Goal: Task Accomplishment & Management: Manage account settings

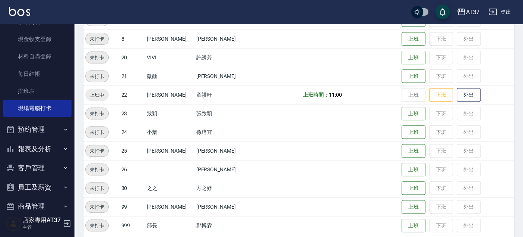
scroll to position [86, 0]
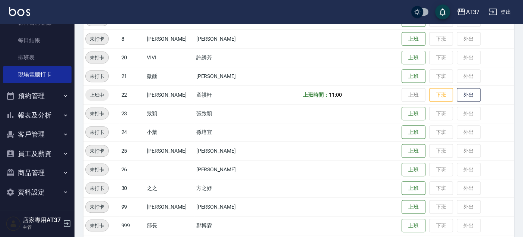
click at [47, 134] on button "客戶管理" at bounding box center [37, 133] width 69 height 19
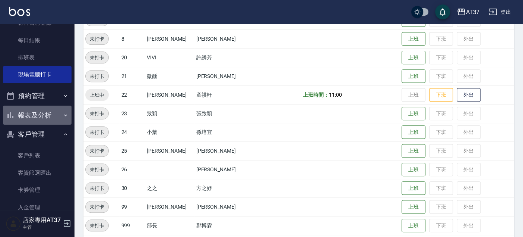
click at [52, 114] on button "報表及分析" at bounding box center [37, 114] width 69 height 19
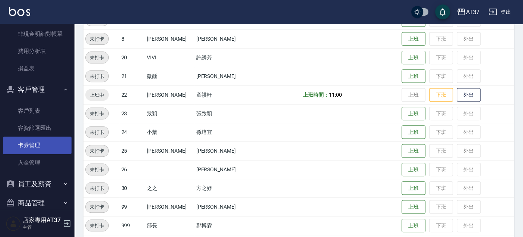
scroll to position [718, 0]
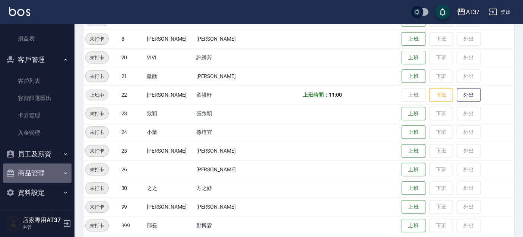
click at [56, 165] on button "商品管理" at bounding box center [37, 172] width 69 height 19
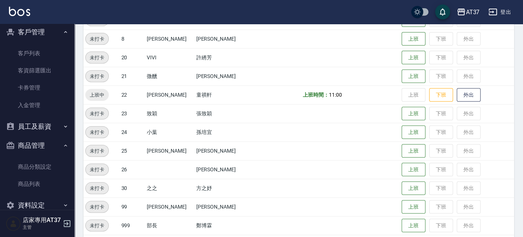
scroll to position [759, 0]
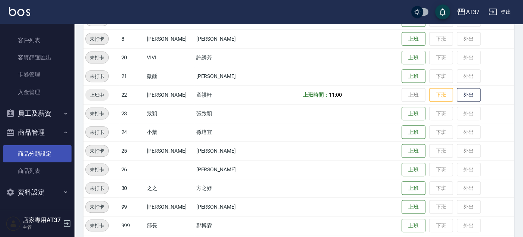
click at [58, 150] on link "商品分類設定" at bounding box center [37, 153] width 69 height 17
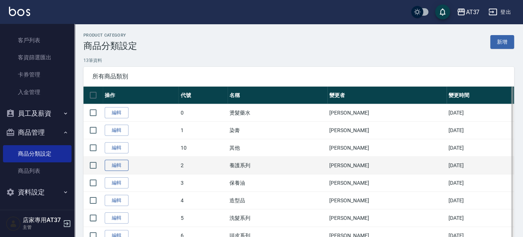
click at [127, 164] on link "編輯" at bounding box center [117, 165] width 24 height 12
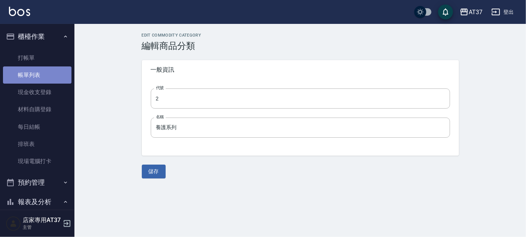
click at [48, 71] on link "帳單列表" at bounding box center [37, 74] width 69 height 17
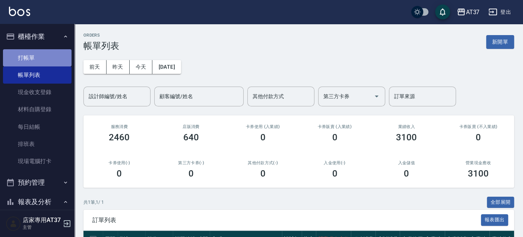
click at [49, 51] on link "打帳單" at bounding box center [37, 57] width 69 height 17
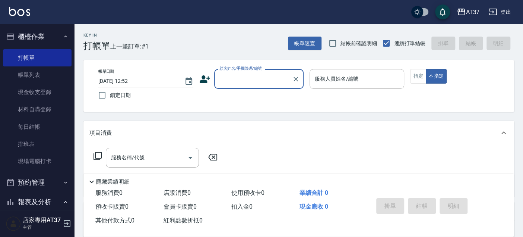
scroll to position [124, 0]
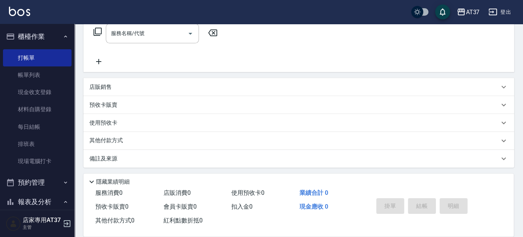
click at [188, 91] on div "店販銷售" at bounding box center [298, 87] width 431 height 18
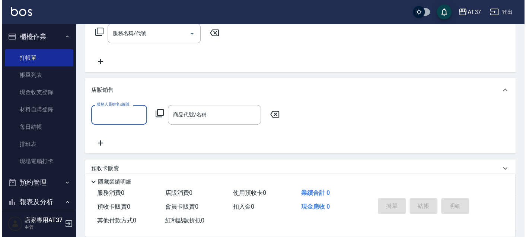
scroll to position [0, 0]
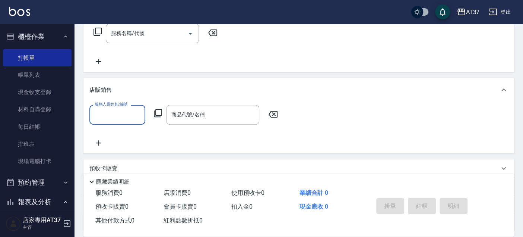
click at [162, 112] on icon at bounding box center [158, 113] width 8 height 8
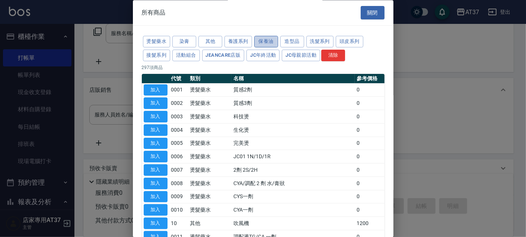
click at [264, 40] on button "保養油" at bounding box center [266, 42] width 24 height 12
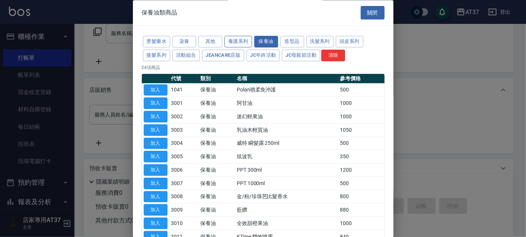
click at [241, 39] on button "養護系列" at bounding box center [239, 42] width 28 height 12
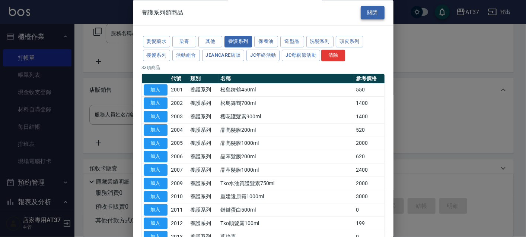
click at [374, 16] on button "關閉" at bounding box center [373, 13] width 24 height 14
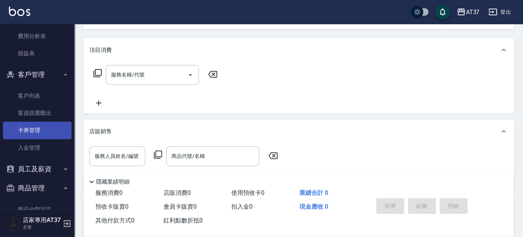
scroll to position [759, 0]
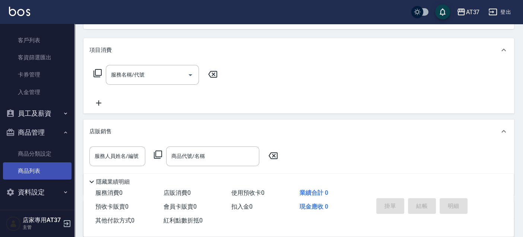
drag, startPoint x: 44, startPoint y: 172, endPoint x: 57, endPoint y: 169, distance: 13.8
click at [44, 172] on link "商品列表" at bounding box center [37, 170] width 69 height 17
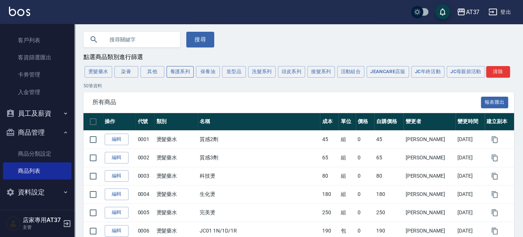
scroll to position [41, 0]
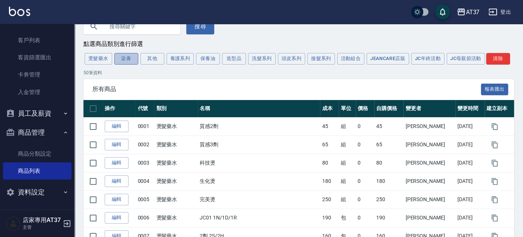
click at [130, 57] on button "染膏" at bounding box center [126, 59] width 24 height 12
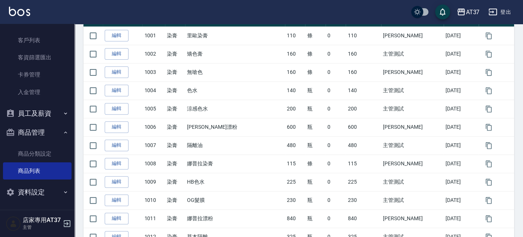
scroll to position [0, 0]
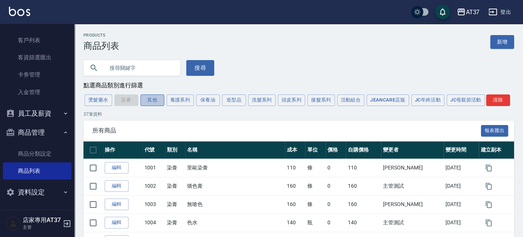
click at [147, 98] on button "其他" at bounding box center [152, 100] width 24 height 12
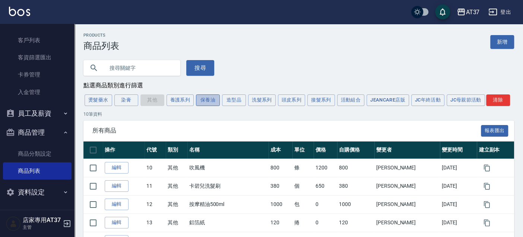
click at [214, 98] on button "保養油" at bounding box center [208, 100] width 24 height 12
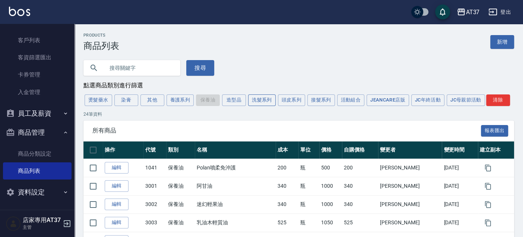
drag, startPoint x: 183, startPoint y: 101, endPoint x: 269, endPoint y: 101, distance: 85.7
click at [183, 101] on button "養護系列" at bounding box center [180, 100] width 28 height 12
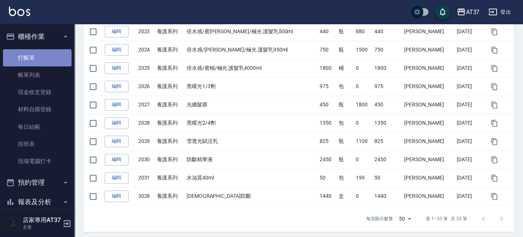
click at [55, 51] on link "打帳單" at bounding box center [37, 57] width 69 height 17
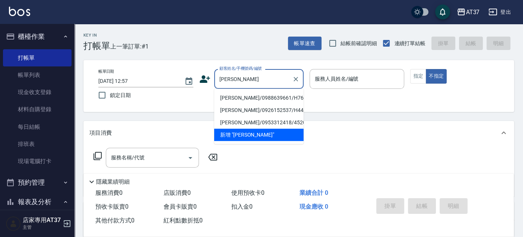
click at [249, 102] on li "[PERSON_NAME]/0988639661/H760" at bounding box center [258, 98] width 89 height 12
type input "[PERSON_NAME]/0988639661/H760"
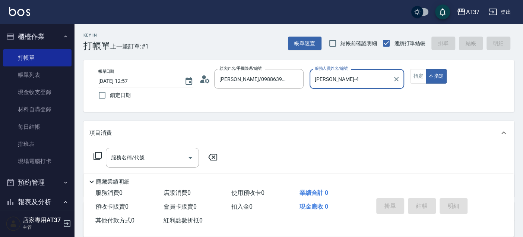
type input "[PERSON_NAME]-4"
click at [422, 77] on button "指定" at bounding box center [418, 76] width 16 height 15
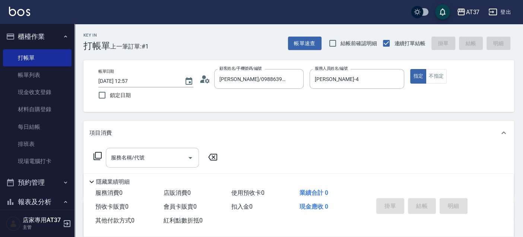
click at [131, 151] on input "服務名稱/代號" at bounding box center [146, 157] width 75 height 13
type input "6"
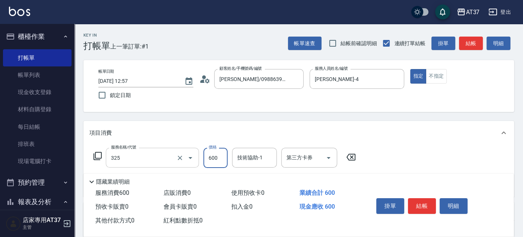
type input "局部燙(325)"
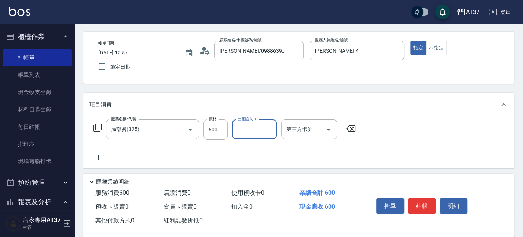
scroll to position [41, 0]
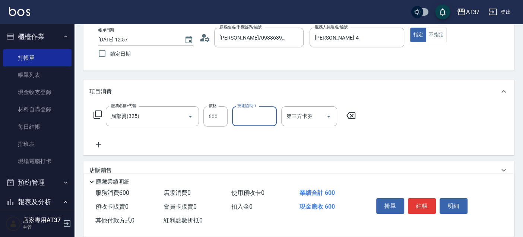
click at [98, 149] on icon at bounding box center [98, 144] width 19 height 9
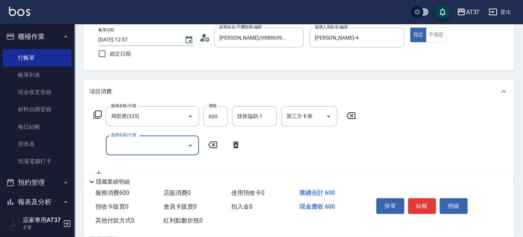
click at [129, 149] on input "服務名稱/代號" at bounding box center [146, 145] width 75 height 13
type input "A級洗+剪(204)"
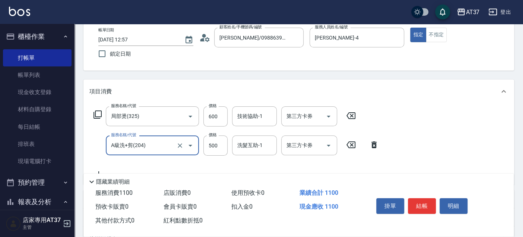
click at [129, 149] on input "A級洗+剪(204)" at bounding box center [142, 145] width 66 height 13
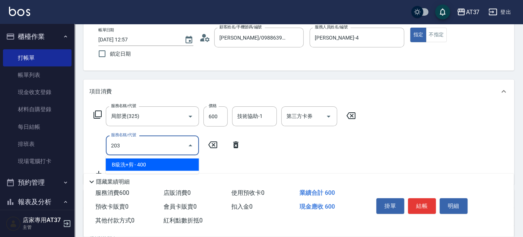
scroll to position [0, 0]
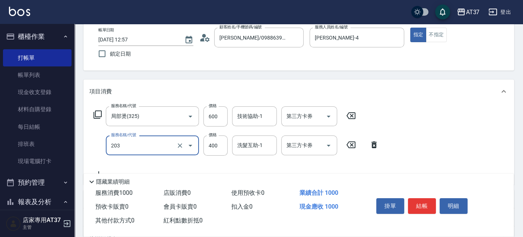
type input "B級洗+剪(203)"
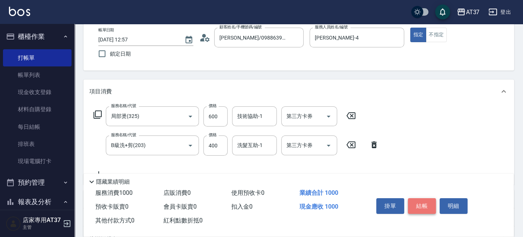
click at [422, 204] on button "結帳" at bounding box center [422, 206] width 28 height 16
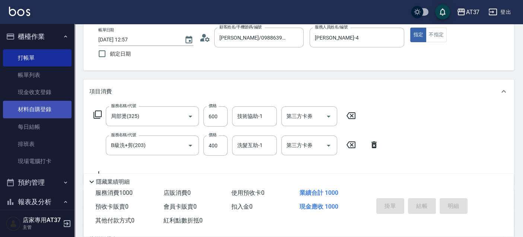
type input "[DATE] 13:08"
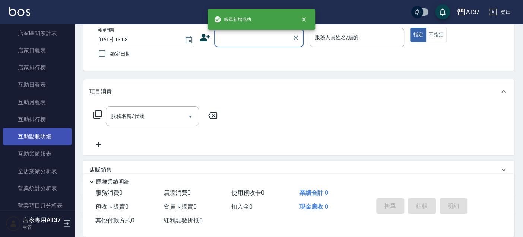
scroll to position [289, 0]
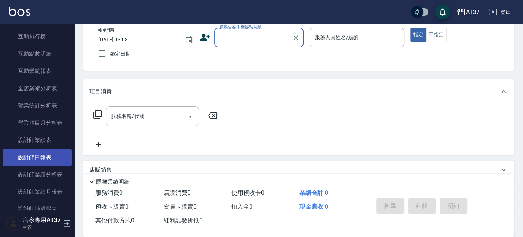
click at [38, 157] on link "設計師日報表" at bounding box center [37, 157] width 69 height 17
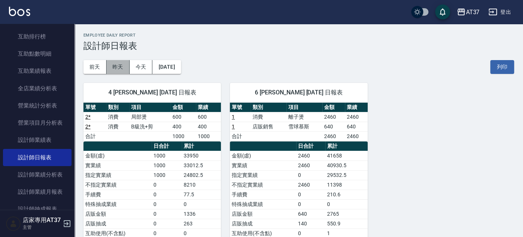
click at [121, 62] on button "昨天" at bounding box center [118, 67] width 23 height 14
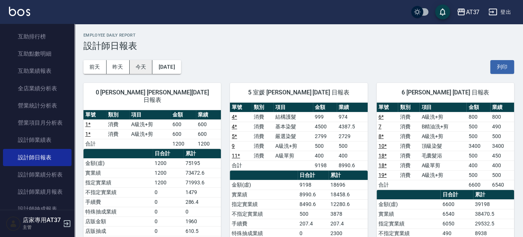
click at [146, 69] on button "今天" at bounding box center [141, 67] width 23 height 14
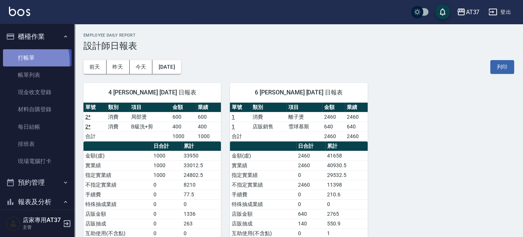
click at [22, 61] on link "打帳單" at bounding box center [37, 57] width 69 height 17
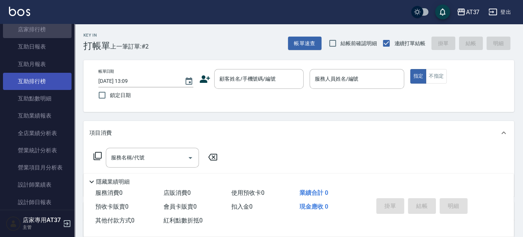
scroll to position [248, 0]
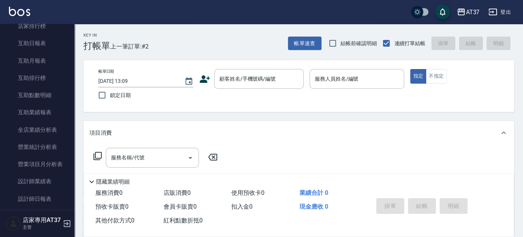
drag, startPoint x: 38, startPoint y: 79, endPoint x: 155, endPoint y: 60, distance: 118.2
click at [155, 60] on div "Key In 打帳單 上一筆訂單:#2 帳單速查 結帳前確認明細 連續打單結帳 掛單 結帳 明細 帳單日期 [DATE] 13:09 鎖定日期 顧客姓名/手機…" at bounding box center [298, 193] width 448 height 338
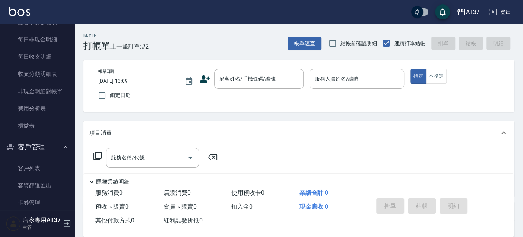
scroll to position [662, 0]
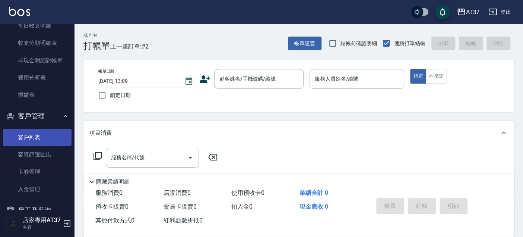
click at [25, 133] on link "客戶列表" at bounding box center [37, 136] width 69 height 17
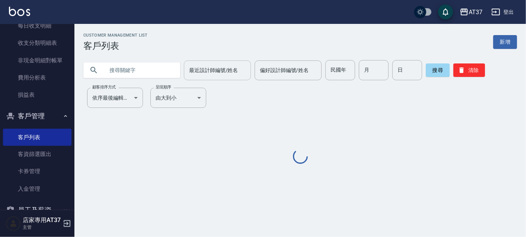
click at [201, 66] on div "最近設計師編號/姓名 最近設計師編號/姓名" at bounding box center [217, 70] width 67 height 20
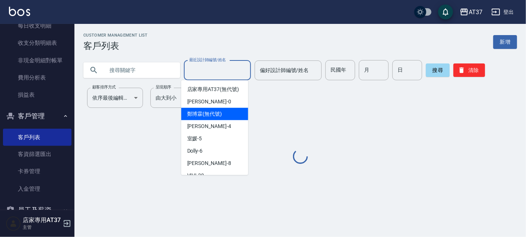
click at [205, 129] on div "[PERSON_NAME] -4" at bounding box center [214, 126] width 67 height 12
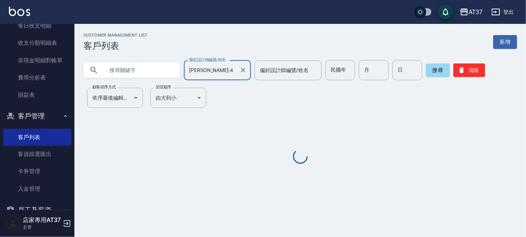
type input "[PERSON_NAME]-4"
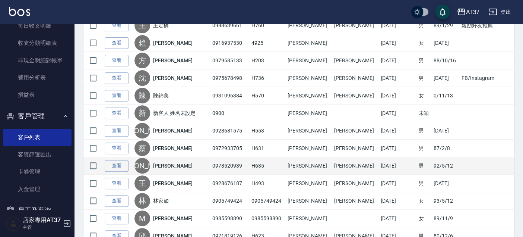
scroll to position [165, 0]
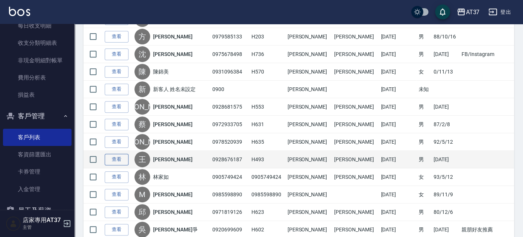
click at [109, 161] on link "查看" at bounding box center [117, 159] width 24 height 12
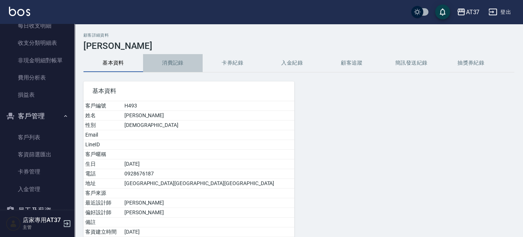
click at [170, 63] on button "消費記錄" at bounding box center [173, 63] width 60 height 18
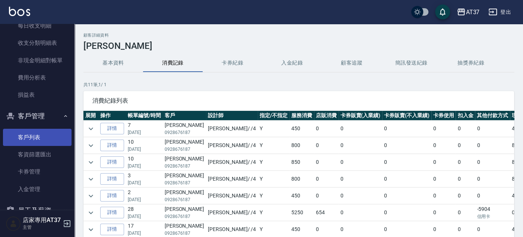
click at [28, 138] on link "客戶列表" at bounding box center [37, 136] width 69 height 17
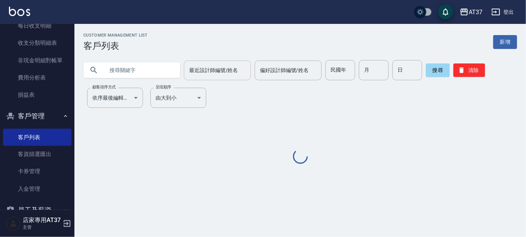
click at [213, 63] on div "最近設計師編號/姓名 最近設計師編號/姓名" at bounding box center [217, 70] width 67 height 20
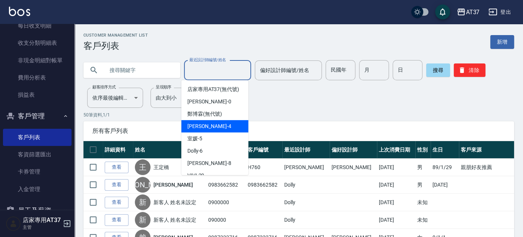
click at [215, 130] on div "[PERSON_NAME] -4" at bounding box center [214, 126] width 67 height 12
type input "[PERSON_NAME]-4"
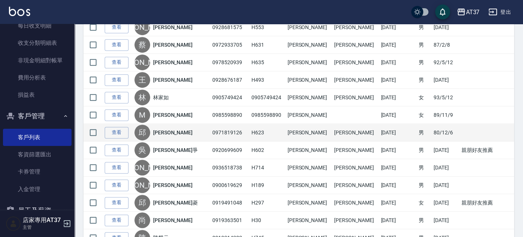
scroll to position [248, 0]
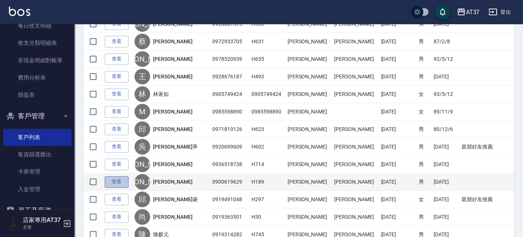
click at [127, 177] on link "查看" at bounding box center [117, 182] width 24 height 12
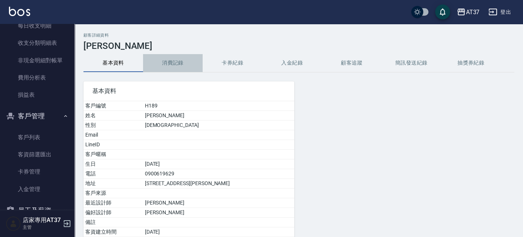
click at [171, 61] on button "消費記錄" at bounding box center [173, 63] width 60 height 18
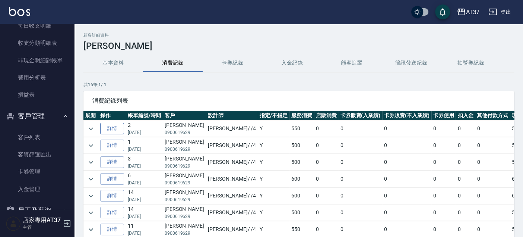
click at [109, 127] on link "詳情" at bounding box center [112, 129] width 24 height 12
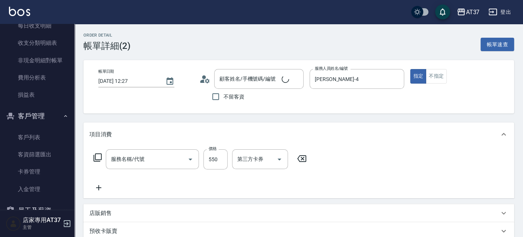
type input "[DATE] 12:27"
type input "[PERSON_NAME]-4"
type input "A精油洗+剪(206)"
type input "[PERSON_NAME]/0900619629/H189"
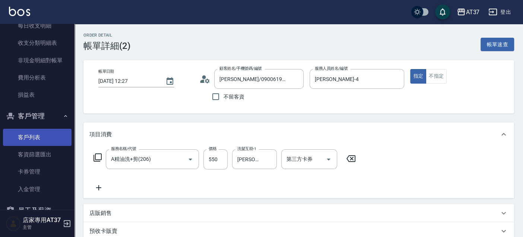
click at [23, 140] on link "客戶列表" at bounding box center [37, 136] width 69 height 17
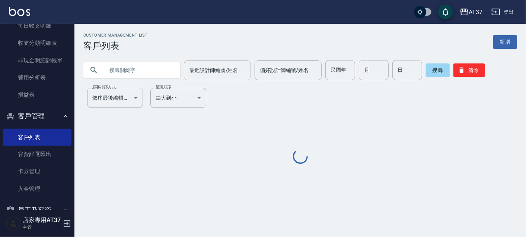
click at [202, 68] on div "最近設計師編號/姓名 最近設計師編號/姓名" at bounding box center [217, 70] width 67 height 20
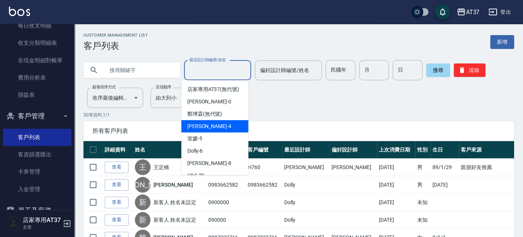
click at [206, 130] on span "[PERSON_NAME] -4" at bounding box center [209, 126] width 44 height 8
type input "[PERSON_NAME]-4"
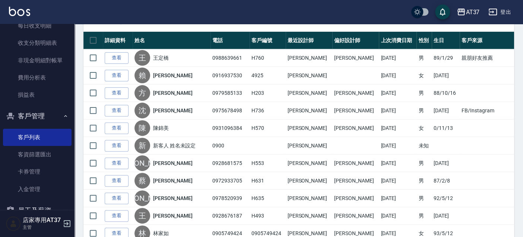
scroll to position [289, 0]
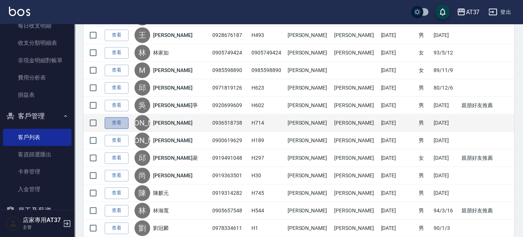
click at [124, 121] on link "查看" at bounding box center [117, 123] width 24 height 12
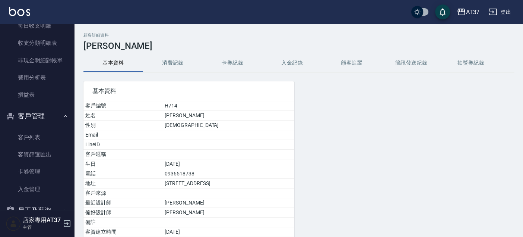
click at [184, 63] on button "消費記錄" at bounding box center [173, 63] width 60 height 18
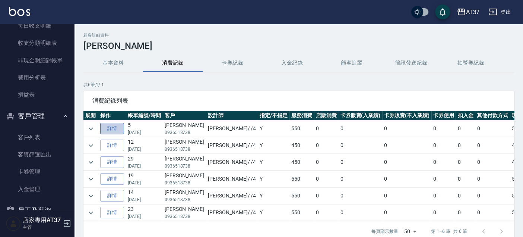
click at [120, 127] on link "詳情" at bounding box center [112, 129] width 24 height 12
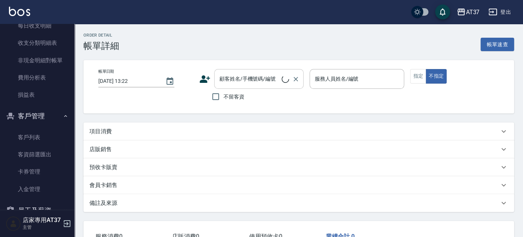
type input "[DATE] 14:02"
type input "[PERSON_NAME]-4"
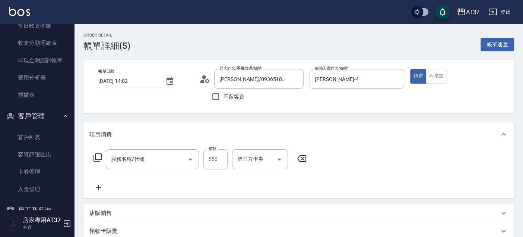
type input "[PERSON_NAME]/0936518738/H714"
type input "A精油洗+剪(206)"
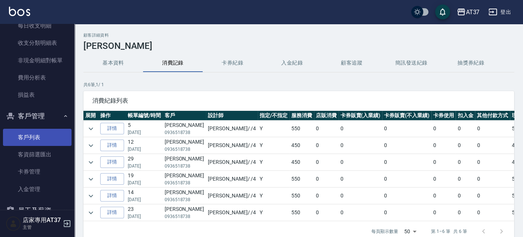
click at [48, 137] on link "客戶列表" at bounding box center [37, 136] width 69 height 17
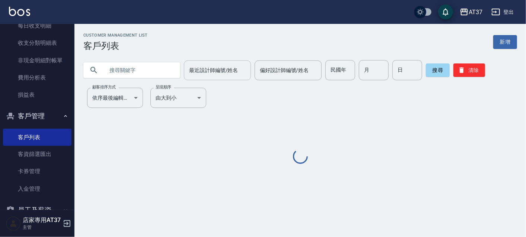
click at [199, 72] on input "最近設計師編號/姓名" at bounding box center [217, 70] width 60 height 13
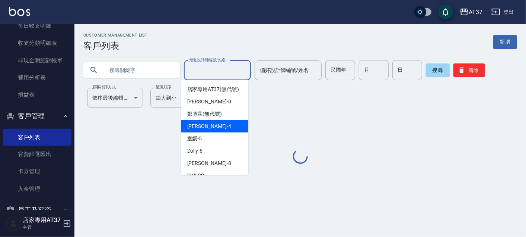
click at [216, 131] on div "[PERSON_NAME] -4" at bounding box center [214, 126] width 67 height 12
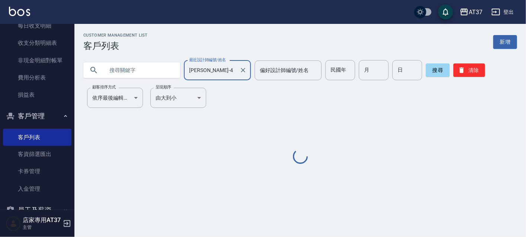
type input "[PERSON_NAME]-4"
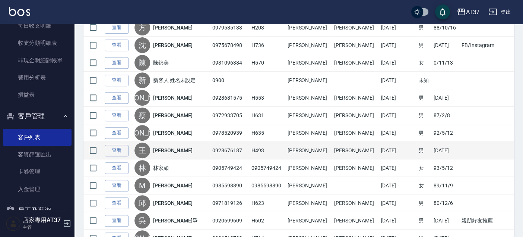
scroll to position [165, 0]
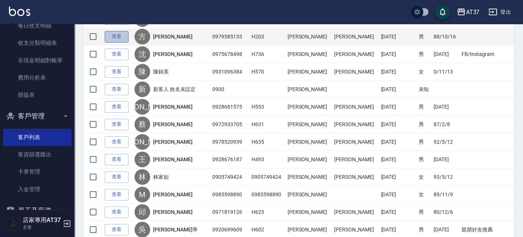
click at [111, 39] on link "查看" at bounding box center [117, 37] width 24 height 12
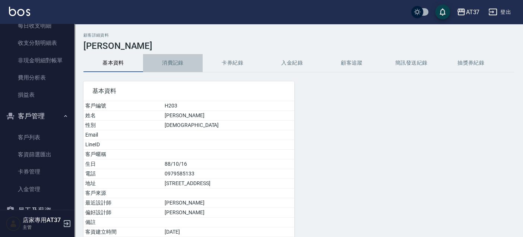
click at [175, 60] on button "消費記錄" at bounding box center [173, 63] width 60 height 18
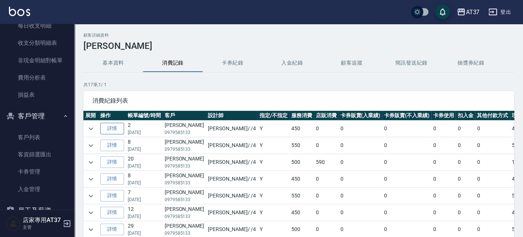
click at [112, 126] on link "詳情" at bounding box center [112, 129] width 24 height 12
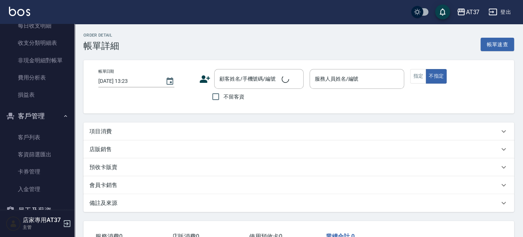
type input "[DATE] 16:01"
type input "[PERSON_NAME]-4"
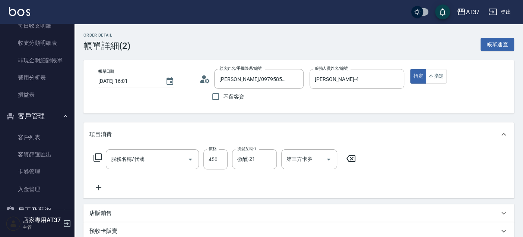
type input "[PERSON_NAME]/0979585133/H203"
type input "A級洗+剪(204)"
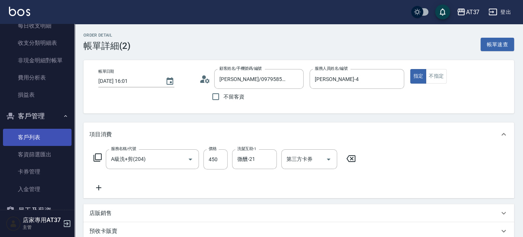
click at [21, 139] on link "客戶列表" at bounding box center [37, 136] width 69 height 17
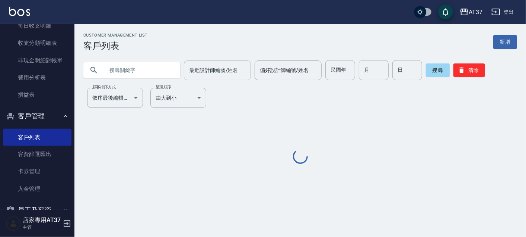
click at [201, 75] on input "最近設計師編號/姓名" at bounding box center [217, 70] width 60 height 13
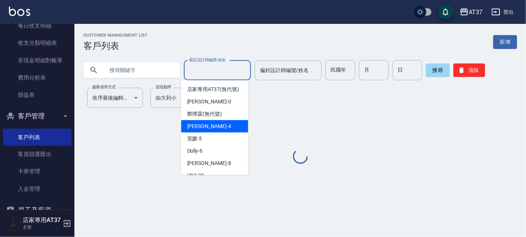
click at [199, 130] on span "[PERSON_NAME] -4" at bounding box center [209, 126] width 44 height 8
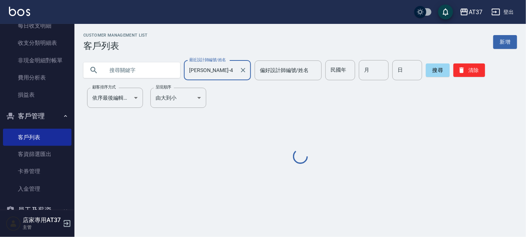
type input "[PERSON_NAME]-4"
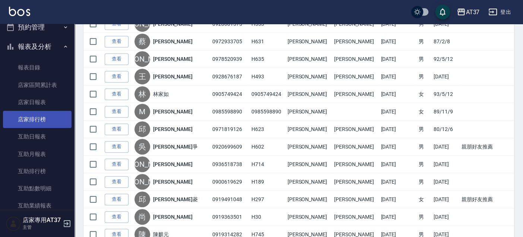
scroll to position [83, 0]
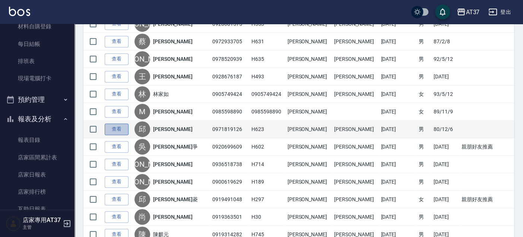
click at [126, 124] on link "查看" at bounding box center [117, 129] width 24 height 12
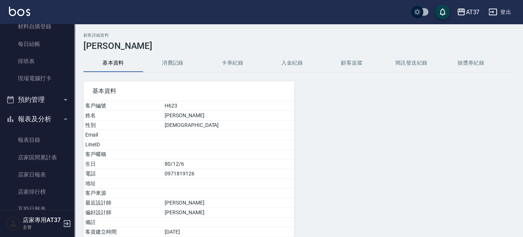
click at [177, 60] on button "消費記錄" at bounding box center [173, 63] width 60 height 18
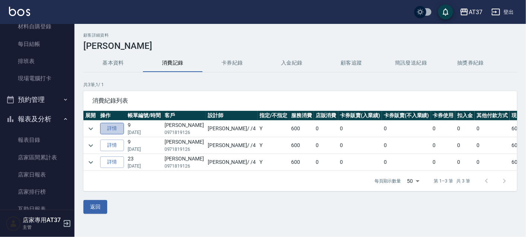
click at [112, 128] on link "詳情" at bounding box center [112, 129] width 24 height 12
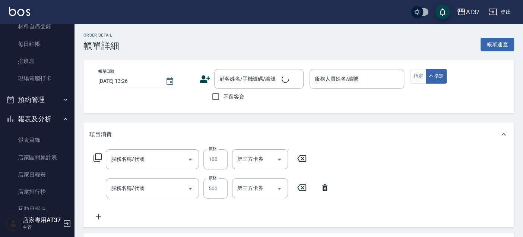
type input "[DATE] 15:52"
type input "[PERSON_NAME]-4"
type input "B級單剪(201)"
type input "毛囊髮浴(103)"
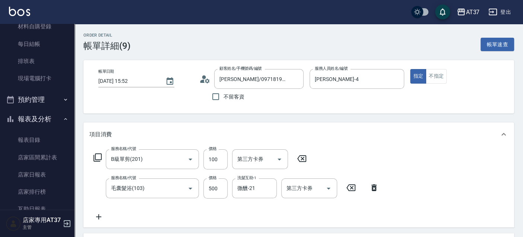
type input "[PERSON_NAME]/0971819126/H623"
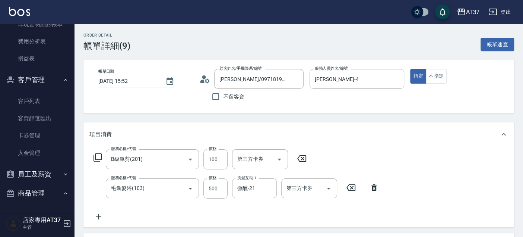
scroll to position [745, 0]
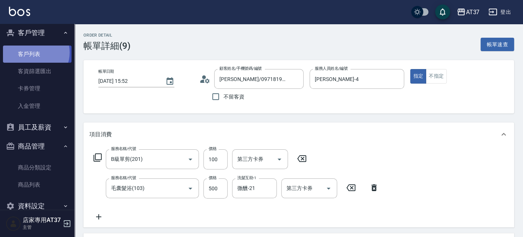
click at [35, 52] on link "客戶列表" at bounding box center [37, 53] width 69 height 17
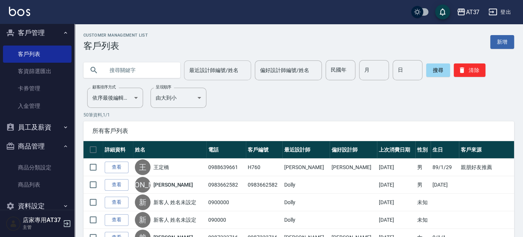
click at [199, 63] on div "最近設計師編號/姓名" at bounding box center [217, 70] width 67 height 20
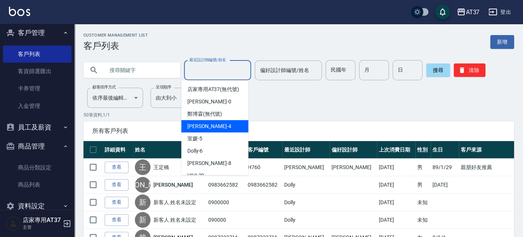
click at [204, 130] on span "[PERSON_NAME] -4" at bounding box center [209, 126] width 44 height 8
type input "[PERSON_NAME]-4"
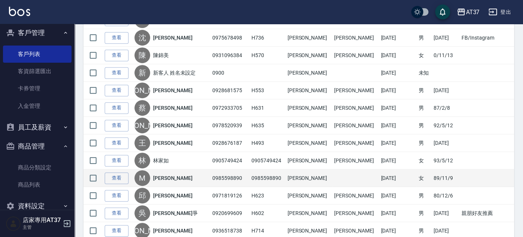
scroll to position [207, 0]
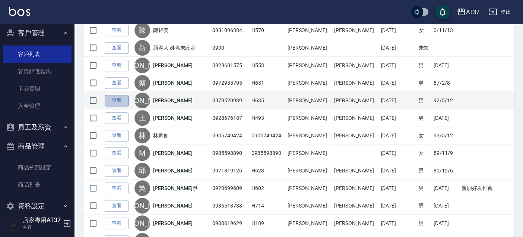
click at [118, 99] on link "查看" at bounding box center [117, 101] width 24 height 12
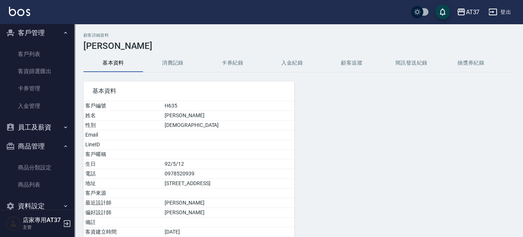
click at [164, 65] on button "消費記錄" at bounding box center [173, 63] width 60 height 18
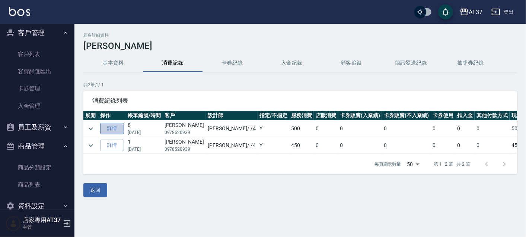
click at [120, 127] on link "詳情" at bounding box center [112, 129] width 24 height 12
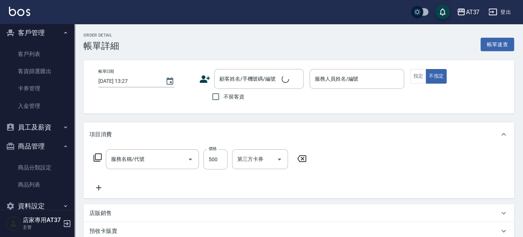
type input "[DATE] 16:55"
type input "[PERSON_NAME]-4"
type input "A級洗+剪(204)"
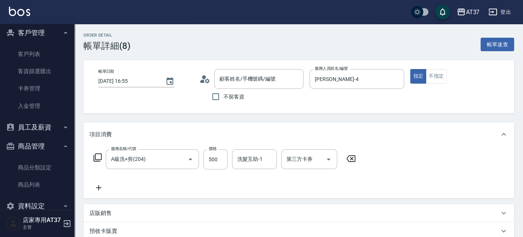
type input "[PERSON_NAME]/0978520939/H635"
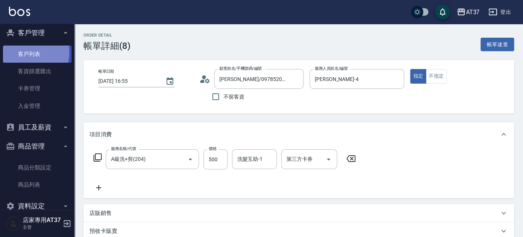
click at [22, 52] on link "客戶列表" at bounding box center [37, 53] width 69 height 17
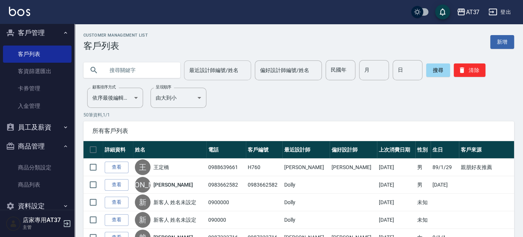
click at [199, 79] on div "最近設計師編號/姓名" at bounding box center [217, 70] width 67 height 20
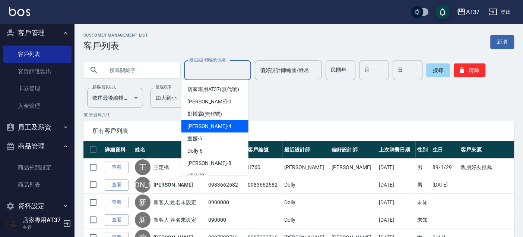
click at [204, 130] on span "[PERSON_NAME] -4" at bounding box center [209, 126] width 44 height 8
type input "[PERSON_NAME]-4"
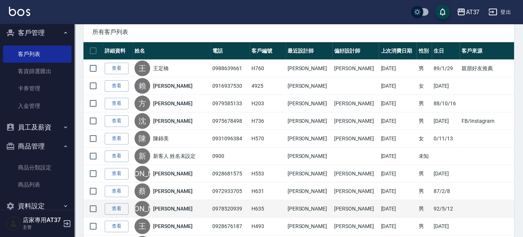
scroll to position [207, 0]
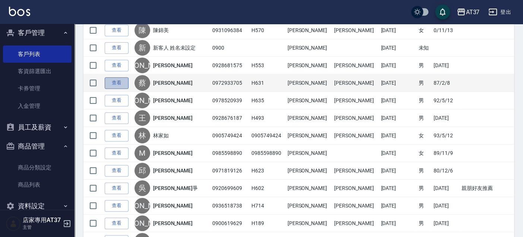
click at [117, 83] on link "查看" at bounding box center [117, 83] width 24 height 12
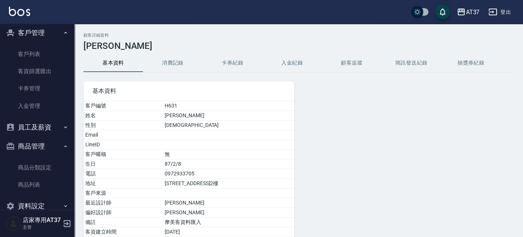
click at [172, 60] on button "消費記錄" at bounding box center [173, 63] width 60 height 18
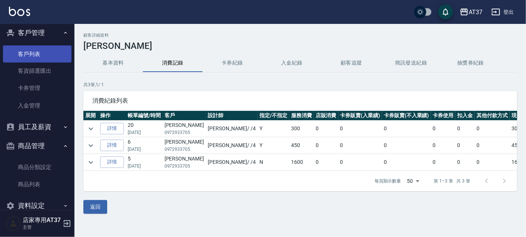
click at [39, 55] on link "客戶列表" at bounding box center [37, 53] width 69 height 17
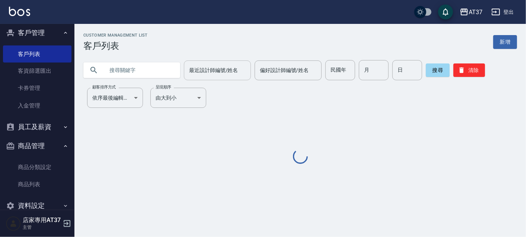
click at [220, 72] on input "最近設計師編號/姓名" at bounding box center [217, 70] width 60 height 13
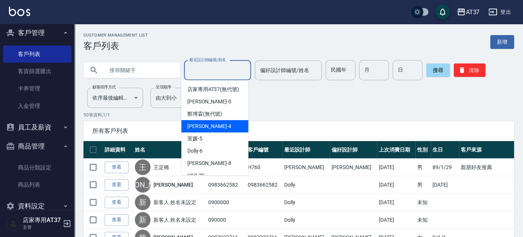
click at [216, 132] on div "[PERSON_NAME] -4" at bounding box center [214, 126] width 67 height 12
type input "[PERSON_NAME]-4"
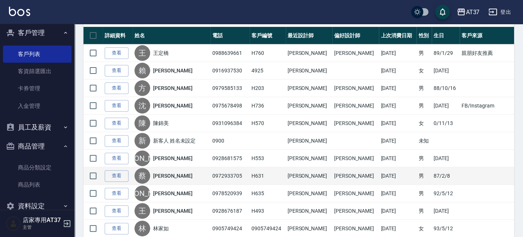
scroll to position [124, 0]
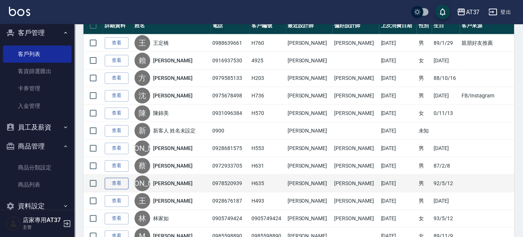
click at [112, 185] on link "查看" at bounding box center [117, 183] width 24 height 12
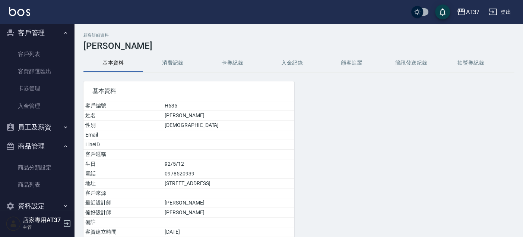
click at [162, 60] on button "消費記錄" at bounding box center [173, 63] width 60 height 18
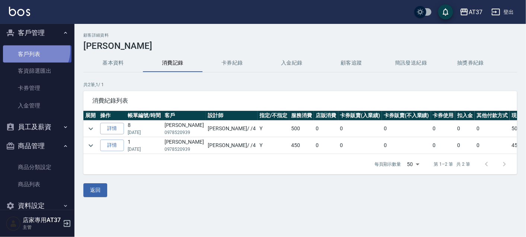
click at [33, 50] on link "客戶列表" at bounding box center [37, 53] width 69 height 17
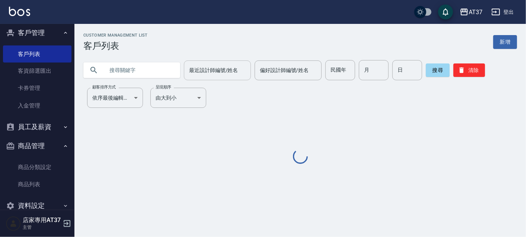
click at [197, 67] on input "最近設計師編號/姓名" at bounding box center [217, 70] width 60 height 13
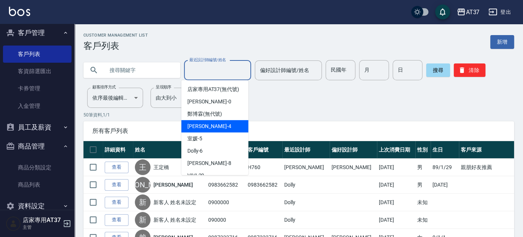
click at [205, 130] on span "[PERSON_NAME] -4" at bounding box center [209, 126] width 44 height 8
type input "[PERSON_NAME]-4"
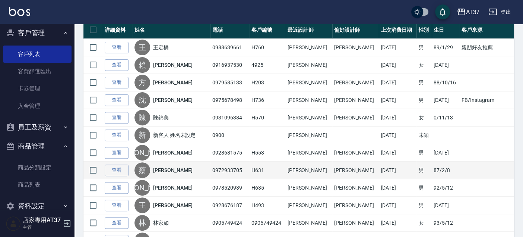
scroll to position [124, 0]
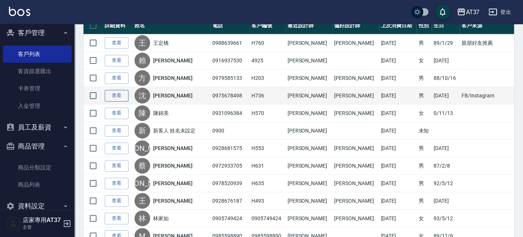
click at [120, 93] on link "查看" at bounding box center [117, 96] width 24 height 12
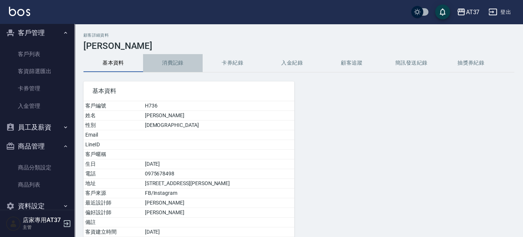
click at [169, 58] on button "消費記錄" at bounding box center [173, 63] width 60 height 18
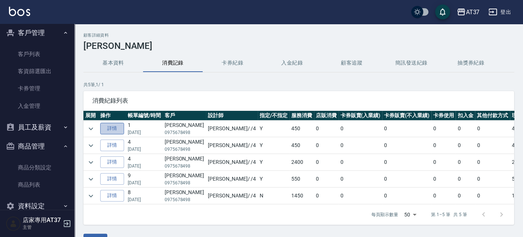
click at [116, 128] on link "詳情" at bounding box center [112, 129] width 24 height 12
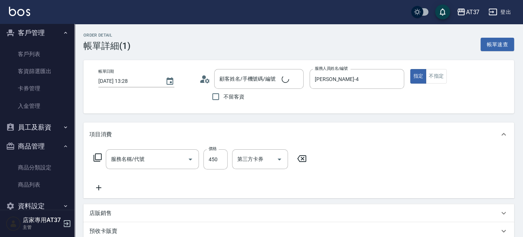
type input "[DATE] 13:28"
type input "[PERSON_NAME]-4"
type input "[PERSON_NAME]/0975678498/H736"
type input "A級洗+剪(204)"
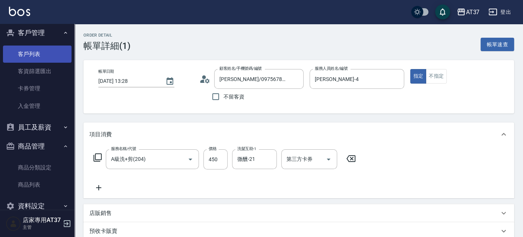
click at [45, 54] on link "客戶列表" at bounding box center [37, 53] width 69 height 17
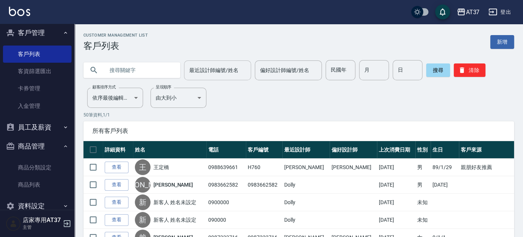
click at [193, 77] on div "最近設計師編號/姓名" at bounding box center [217, 70] width 67 height 20
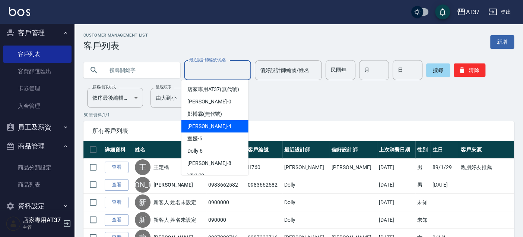
click at [201, 130] on span "[PERSON_NAME] -4" at bounding box center [209, 126] width 44 height 8
type input "[PERSON_NAME]-4"
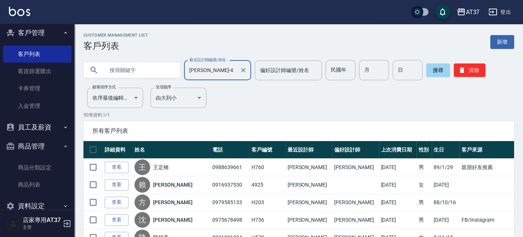
click at [145, 72] on input "text" at bounding box center [139, 70] width 70 height 20
type input "[PERSON_NAME]"
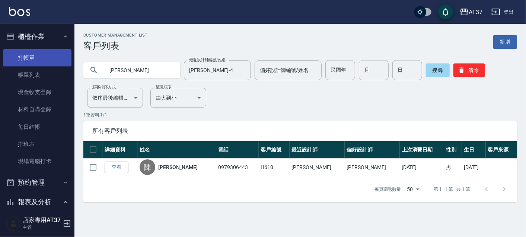
click at [28, 59] on link "打帳單" at bounding box center [37, 57] width 69 height 17
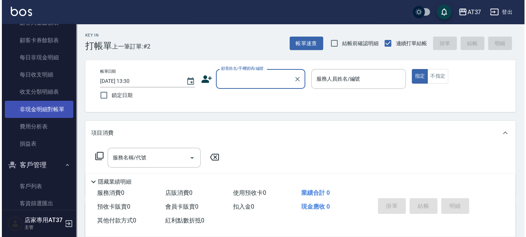
scroll to position [620, 0]
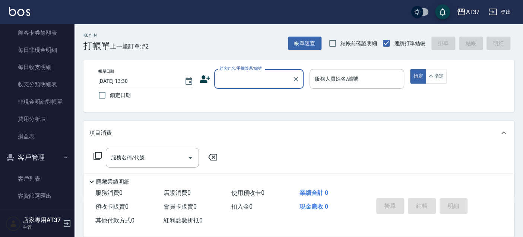
drag, startPoint x: 42, startPoint y: 175, endPoint x: 56, endPoint y: 159, distance: 20.8
click at [42, 175] on link "客戶列表" at bounding box center [37, 178] width 69 height 17
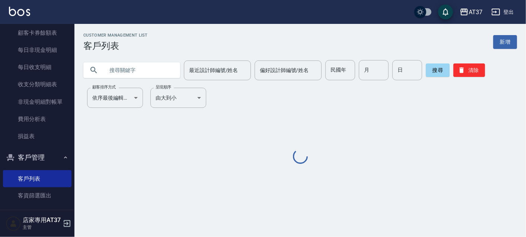
click at [165, 66] on input "text" at bounding box center [139, 70] width 70 height 20
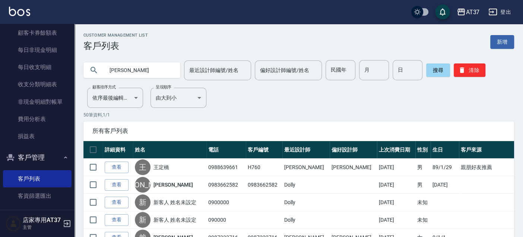
type input "[PERSON_NAME]"
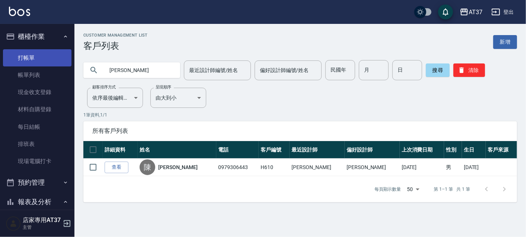
click at [41, 62] on link "打帳單" at bounding box center [37, 57] width 69 height 17
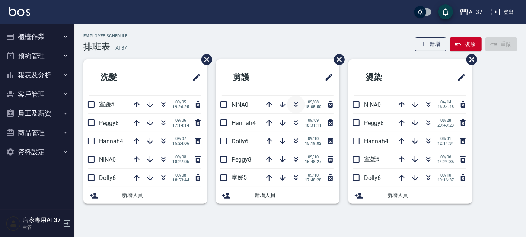
click at [296, 103] on icon "button" at bounding box center [296, 103] width 4 height 3
click at [427, 143] on icon "button" at bounding box center [428, 140] width 9 height 9
